Goal: Find specific page/section: Find specific page/section

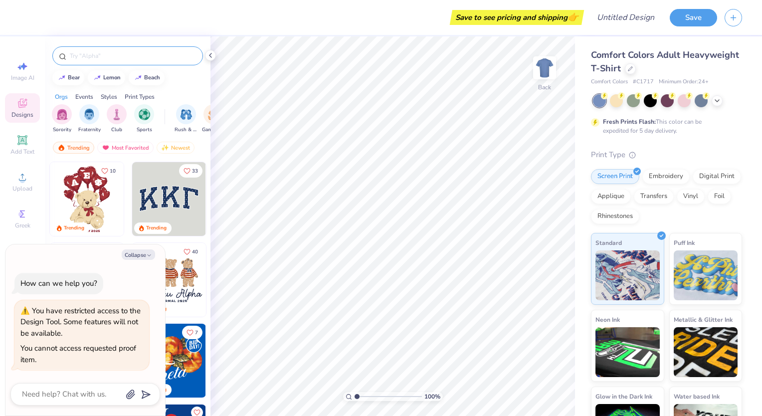
type textarea "x"
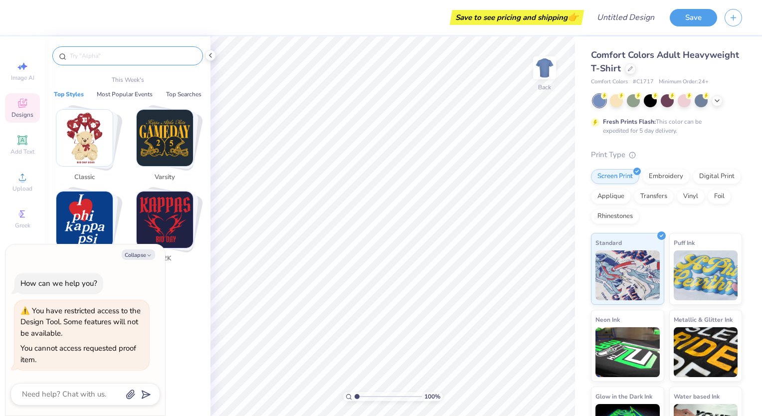
click at [110, 53] on input "text" at bounding box center [133, 56] width 128 height 10
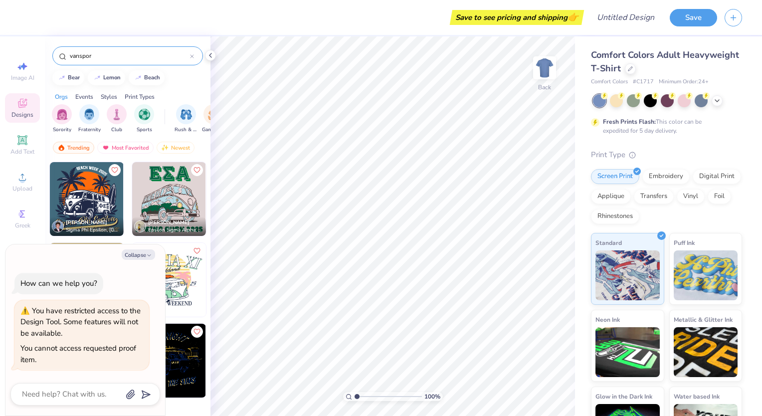
type input "vansport"
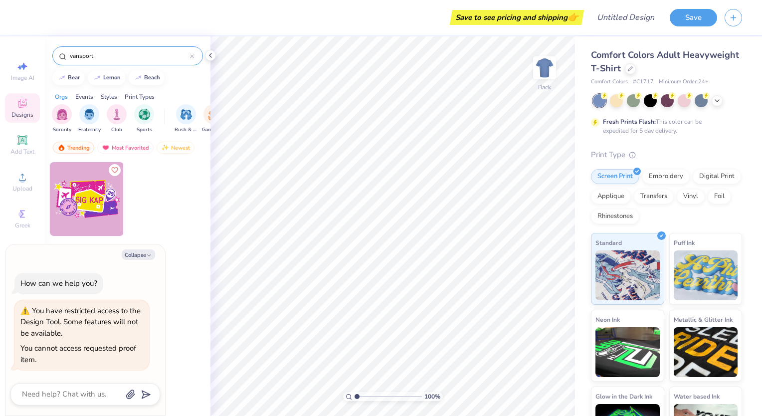
click at [194, 54] on icon at bounding box center [192, 56] width 4 height 4
